Goal: Check status: Check status

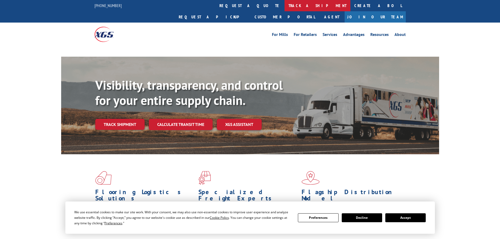
click at [285, 7] on link "track a shipment" at bounding box center [318, 5] width 66 height 11
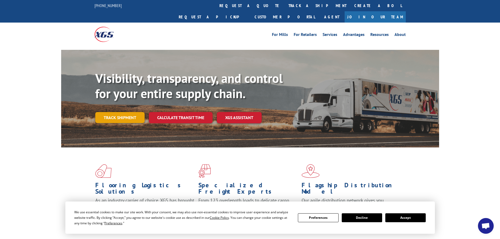
click at [133, 112] on link "Track shipment" at bounding box center [119, 117] width 49 height 11
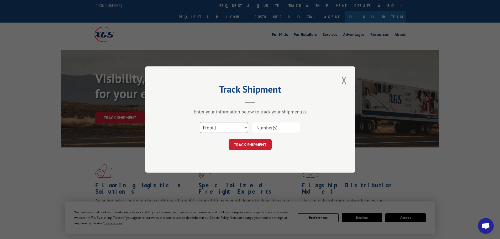
click at [212, 128] on select "Select category... Probill BOL PO" at bounding box center [224, 127] width 48 height 11
select select "po"
click at [200, 122] on select "Select category... Probill BOL PO" at bounding box center [224, 127] width 48 height 11
click at [270, 131] on input at bounding box center [276, 127] width 48 height 11
paste input "15549157"
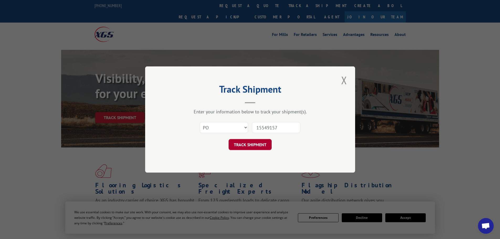
type input "15549157"
click at [259, 143] on button "TRACK SHIPMENT" at bounding box center [250, 144] width 43 height 11
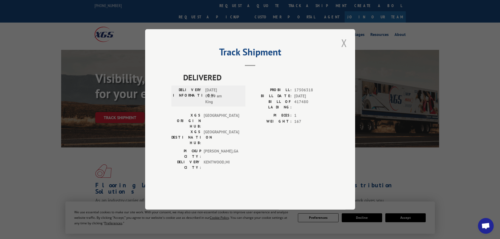
click at [345, 50] on button "Close modal" at bounding box center [344, 43] width 9 height 14
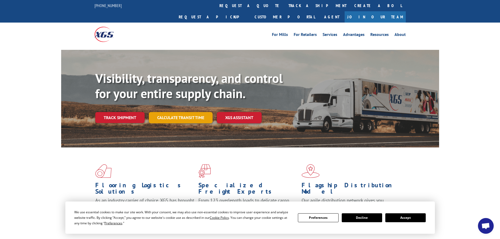
click at [169, 112] on link "Calculate transit time" at bounding box center [181, 117] width 64 height 11
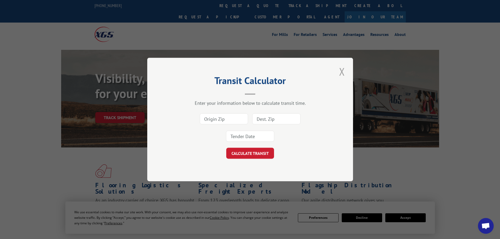
click at [343, 72] on button "Close modal" at bounding box center [342, 71] width 9 height 14
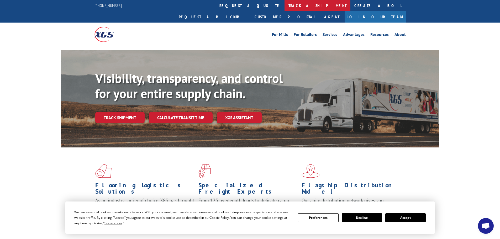
click at [285, 3] on link "track a shipment" at bounding box center [318, 5] width 66 height 11
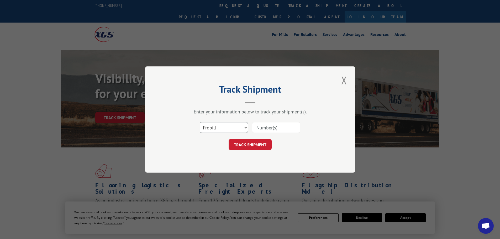
drag, startPoint x: 226, startPoint y: 128, endPoint x: 223, endPoint y: 133, distance: 5.3
click at [226, 128] on select "Select category... Probill BOL PO" at bounding box center [224, 127] width 48 height 11
select select "po"
click at [200, 122] on select "Select category... Probill BOL PO" at bounding box center [224, 127] width 48 height 11
click at [264, 131] on input at bounding box center [276, 127] width 48 height 11
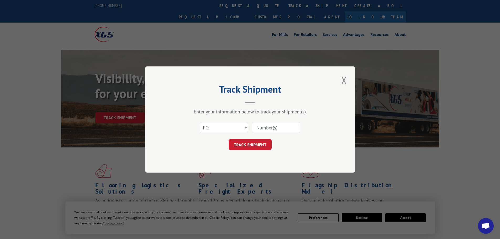
paste input "15549664"
type input "15549664"
click at [247, 146] on button "TRACK SHIPMENT" at bounding box center [250, 144] width 43 height 11
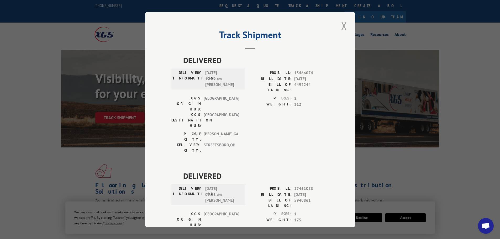
click at [343, 28] on button "Close modal" at bounding box center [344, 26] width 9 height 14
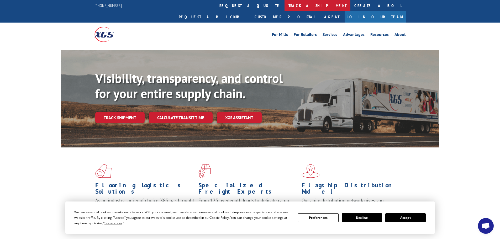
click at [285, 7] on link "track a shipment" at bounding box center [318, 5] width 66 height 11
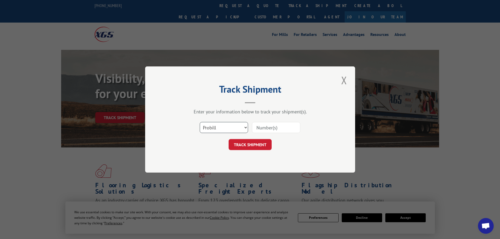
drag, startPoint x: 220, startPoint y: 127, endPoint x: 221, endPoint y: 131, distance: 4.5
click at [220, 127] on select "Select category... Probill BOL PO" at bounding box center [224, 127] width 48 height 11
select select "po"
click at [200, 122] on select "Select category... Probill BOL PO" at bounding box center [224, 127] width 48 height 11
click at [264, 129] on input at bounding box center [276, 127] width 48 height 11
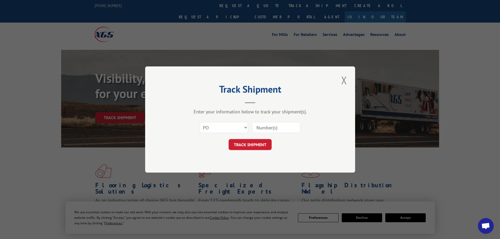
paste input "15549652"
type input "15549652"
click at [253, 145] on button "TRACK SHIPMENT" at bounding box center [250, 144] width 43 height 11
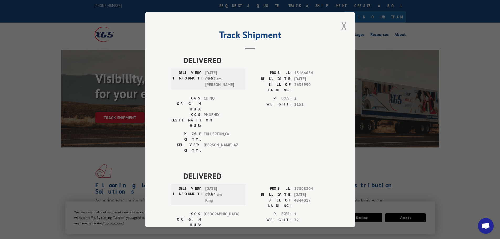
click at [341, 26] on button "Close modal" at bounding box center [344, 26] width 9 height 14
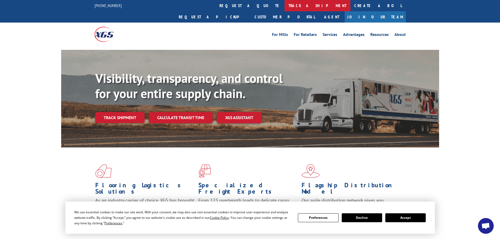
click at [285, 7] on link "track a shipment" at bounding box center [318, 5] width 66 height 11
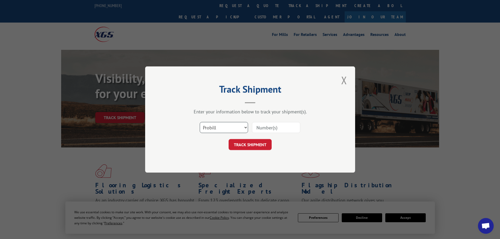
click at [222, 131] on select "Select category... Probill BOL PO" at bounding box center [224, 127] width 48 height 11
select select "po"
click at [200, 122] on select "Select category... Probill BOL PO" at bounding box center [224, 127] width 48 height 11
click at [257, 129] on input at bounding box center [276, 127] width 48 height 11
paste input "15549694"
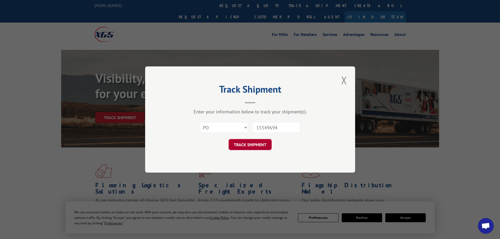
type input "15549694"
click at [258, 140] on button "TRACK SHIPMENT" at bounding box center [250, 144] width 43 height 11
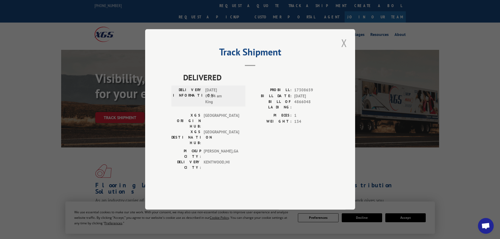
click at [344, 50] on button "Close modal" at bounding box center [344, 43] width 9 height 14
